Goal: Navigation & Orientation: Find specific page/section

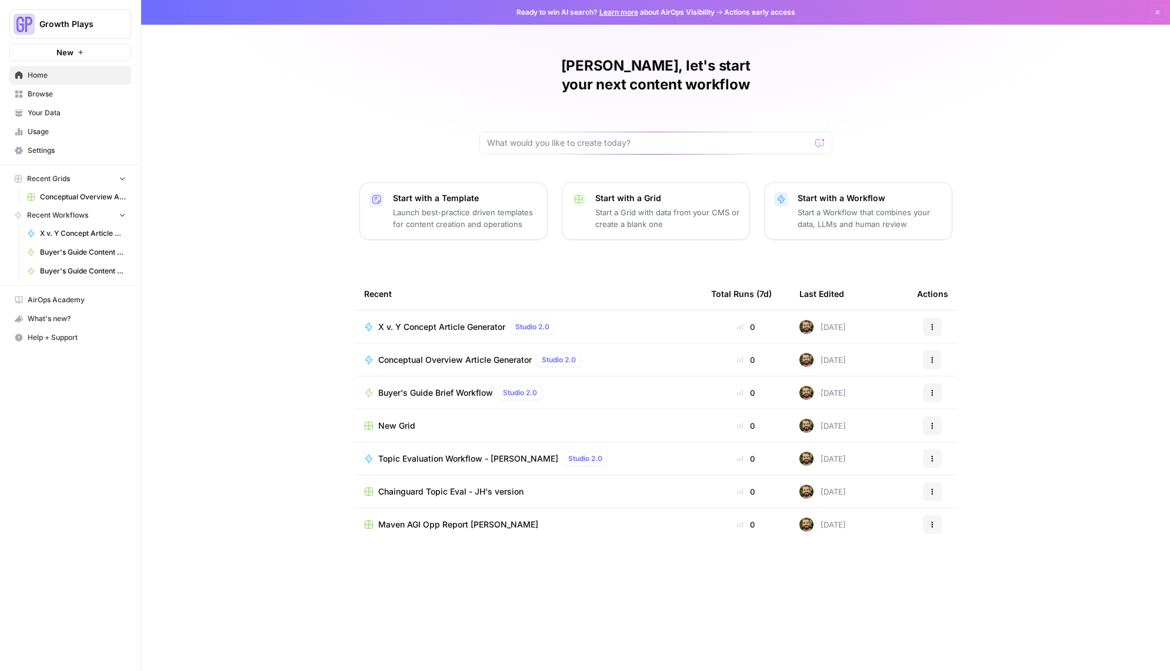
click at [61, 151] on span "Settings" at bounding box center [77, 150] width 98 height 11
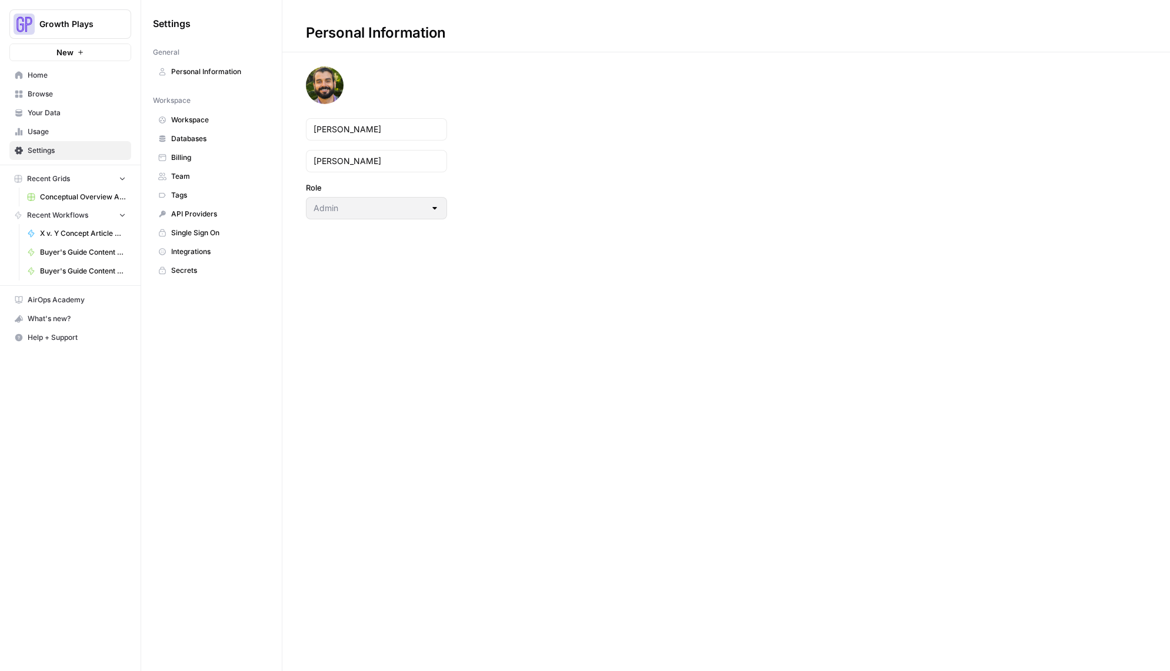
click at [54, 129] on span "Usage" at bounding box center [77, 131] width 98 height 11
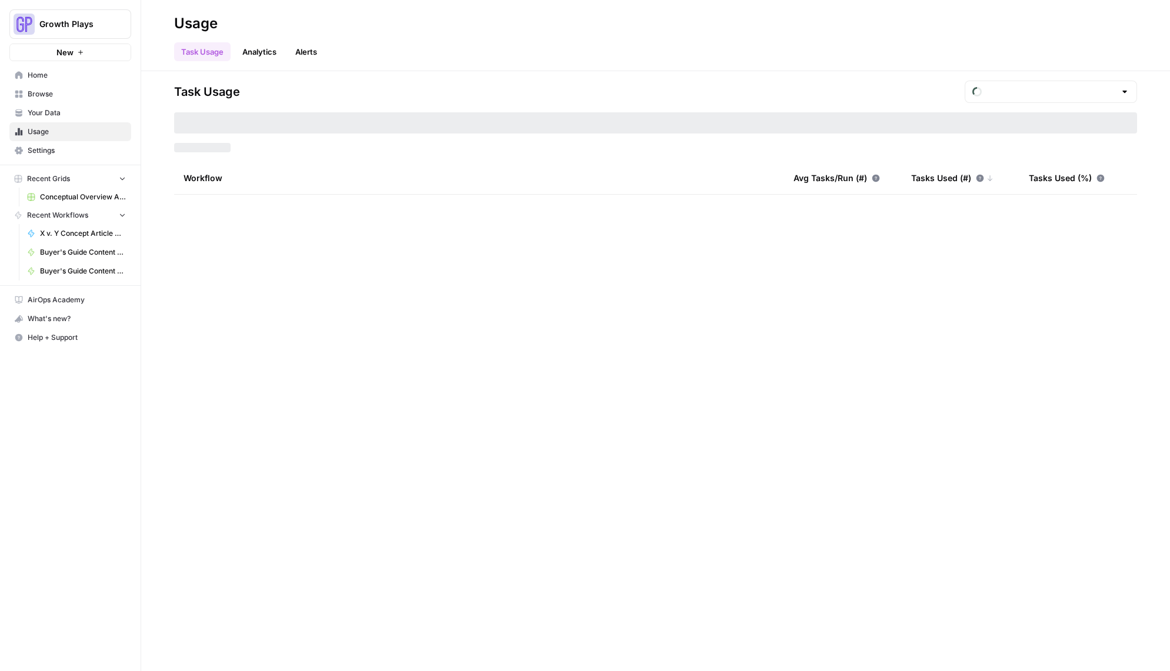
type input "August Tasks"
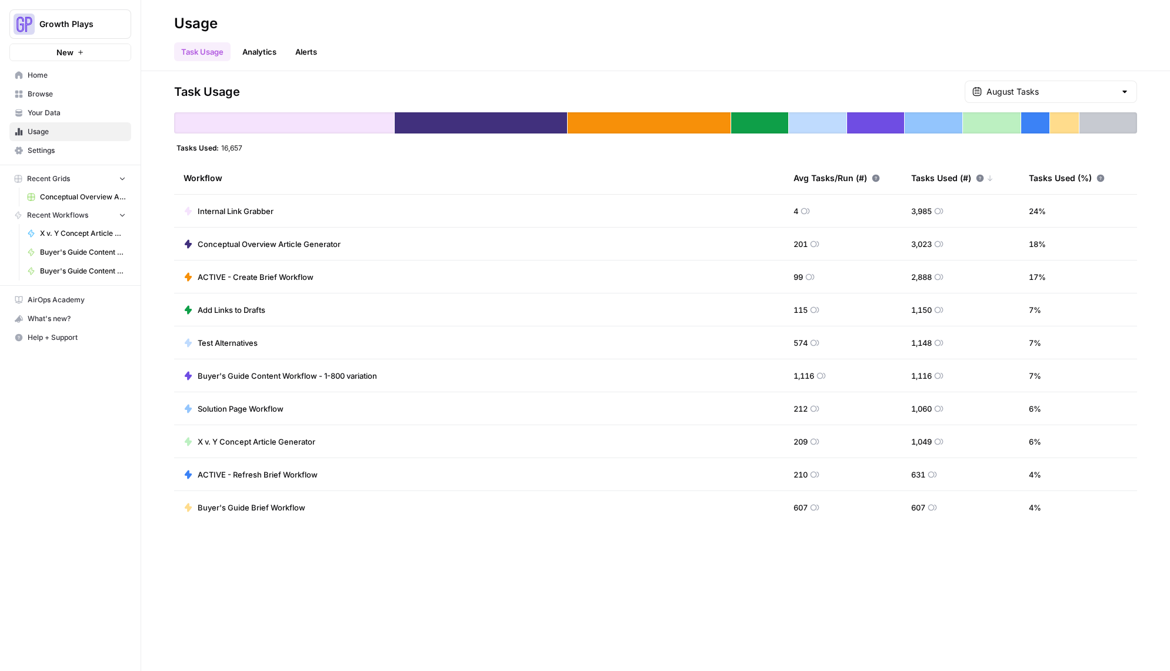
click at [276, 59] on link "Analytics" at bounding box center [259, 51] width 48 height 19
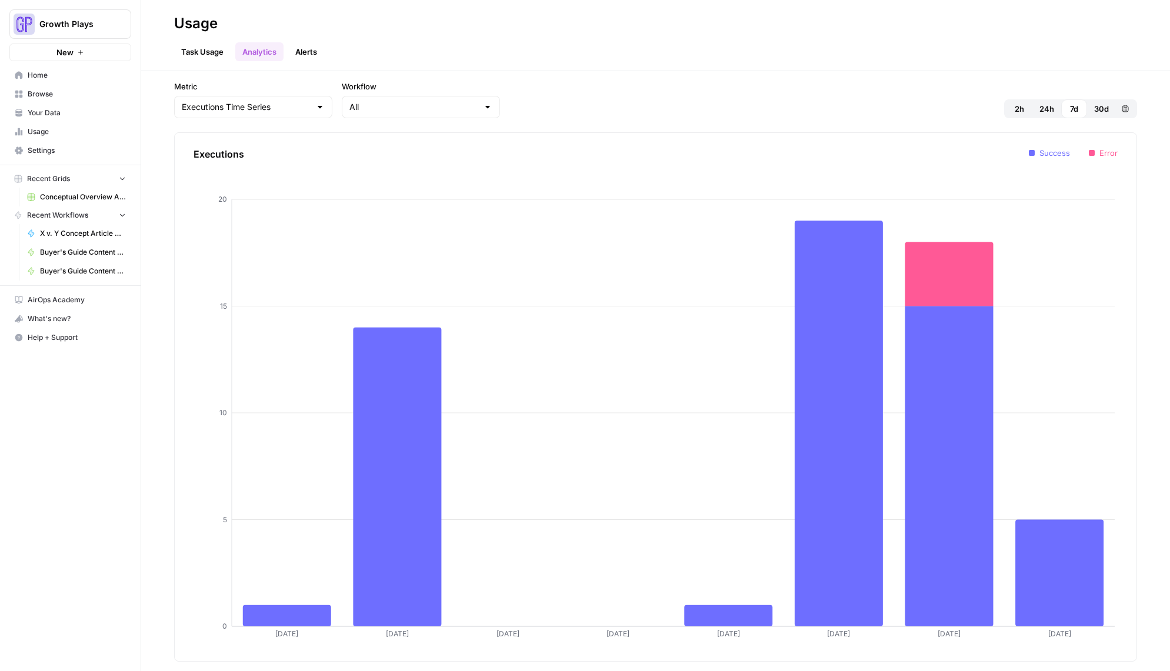
click at [307, 52] on link "Alerts" at bounding box center [306, 51] width 36 height 19
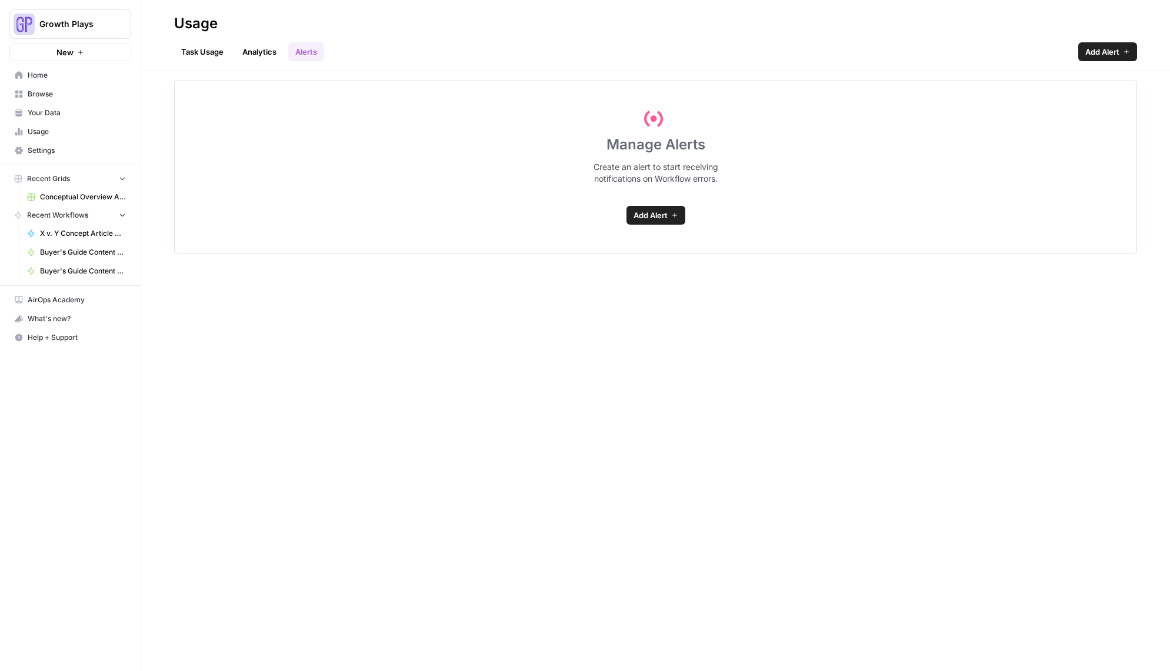
click at [200, 53] on link "Task Usage" at bounding box center [202, 51] width 56 height 19
